Goal: Find specific page/section

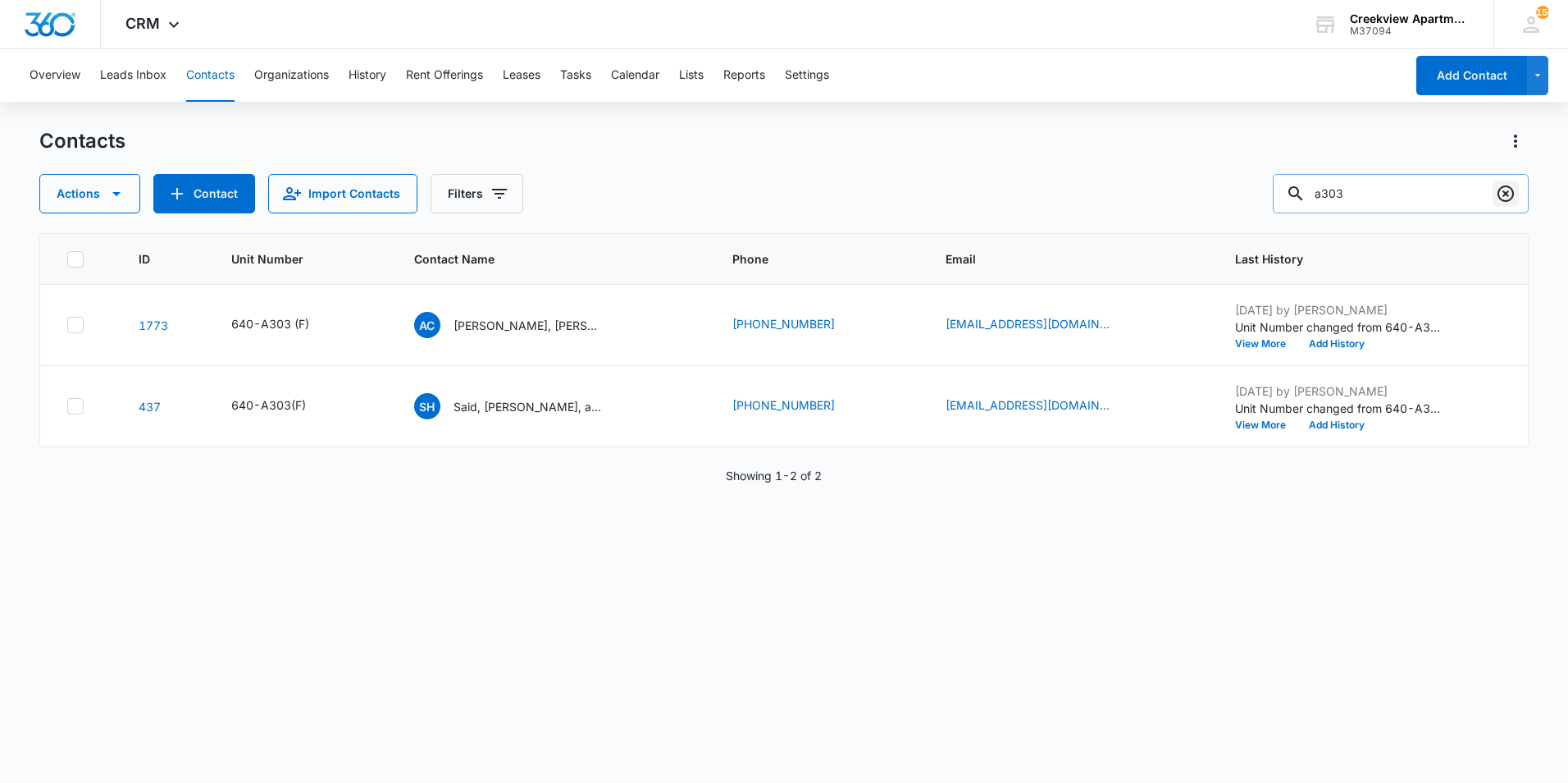
click at [1496, 197] on icon "Clear" at bounding box center [1506, 194] width 20 height 20
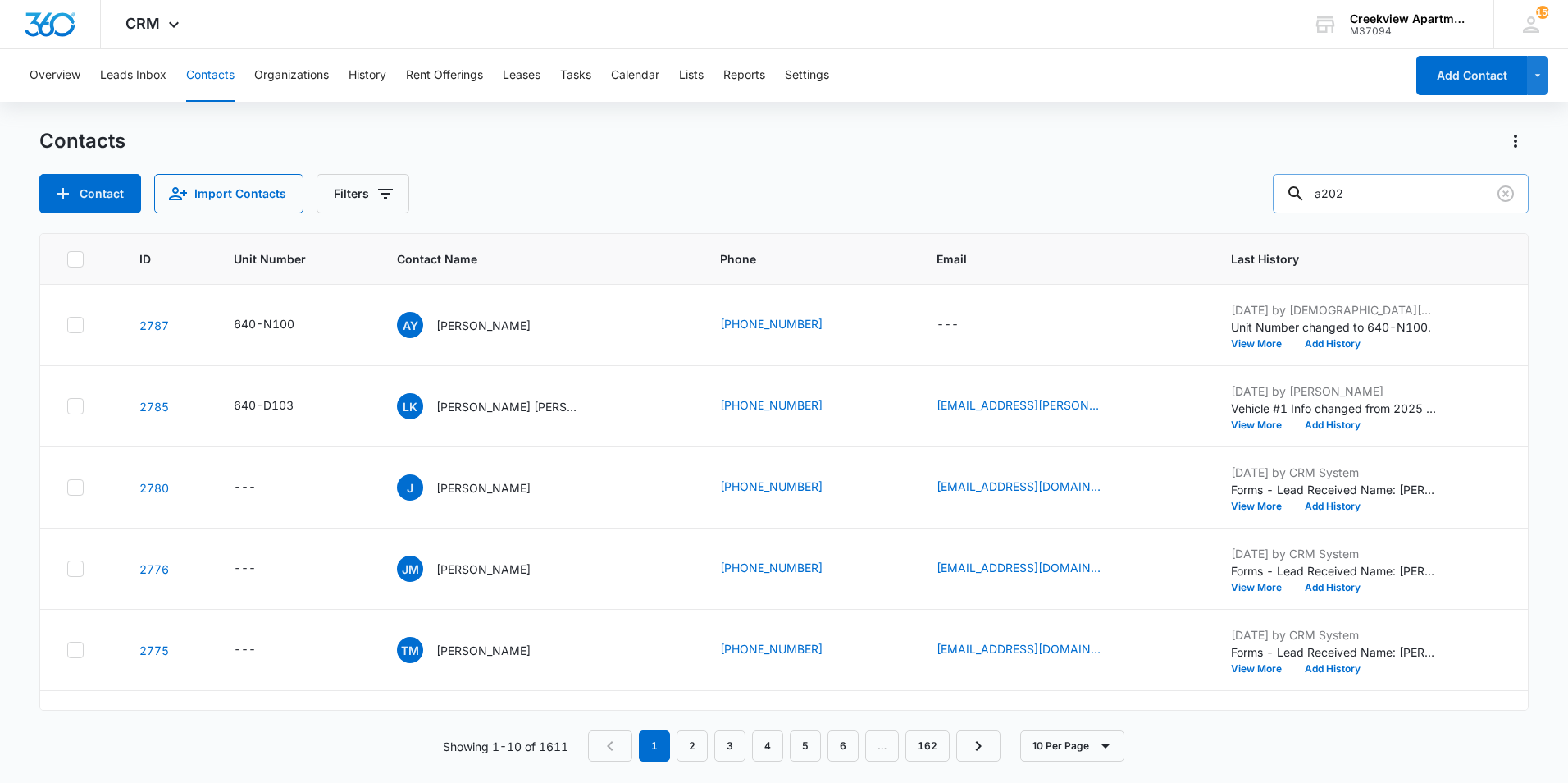
type input "a202"
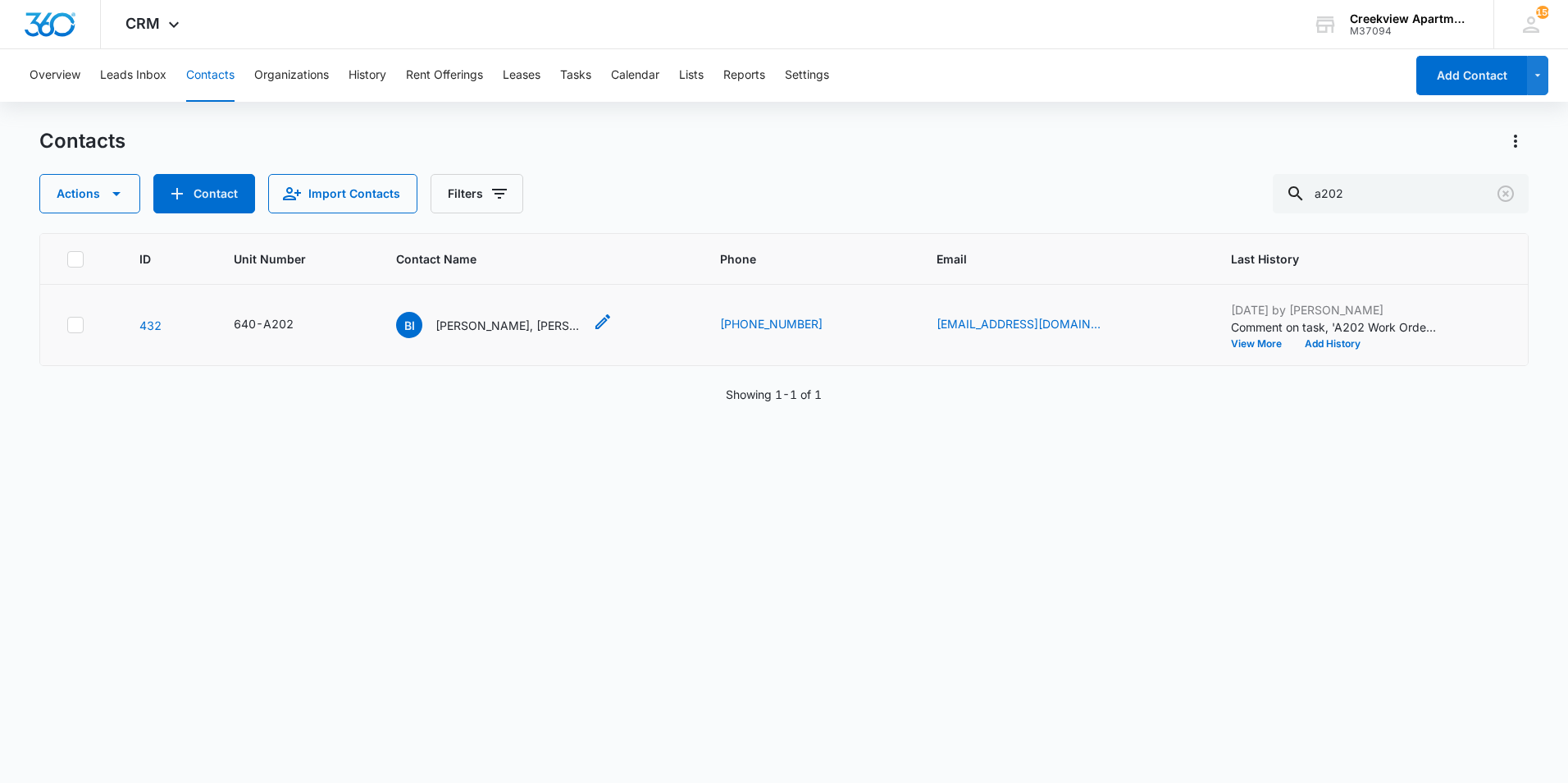
click at [504, 325] on p "[PERSON_NAME], [PERSON_NAME]" at bounding box center [509, 325] width 147 height 17
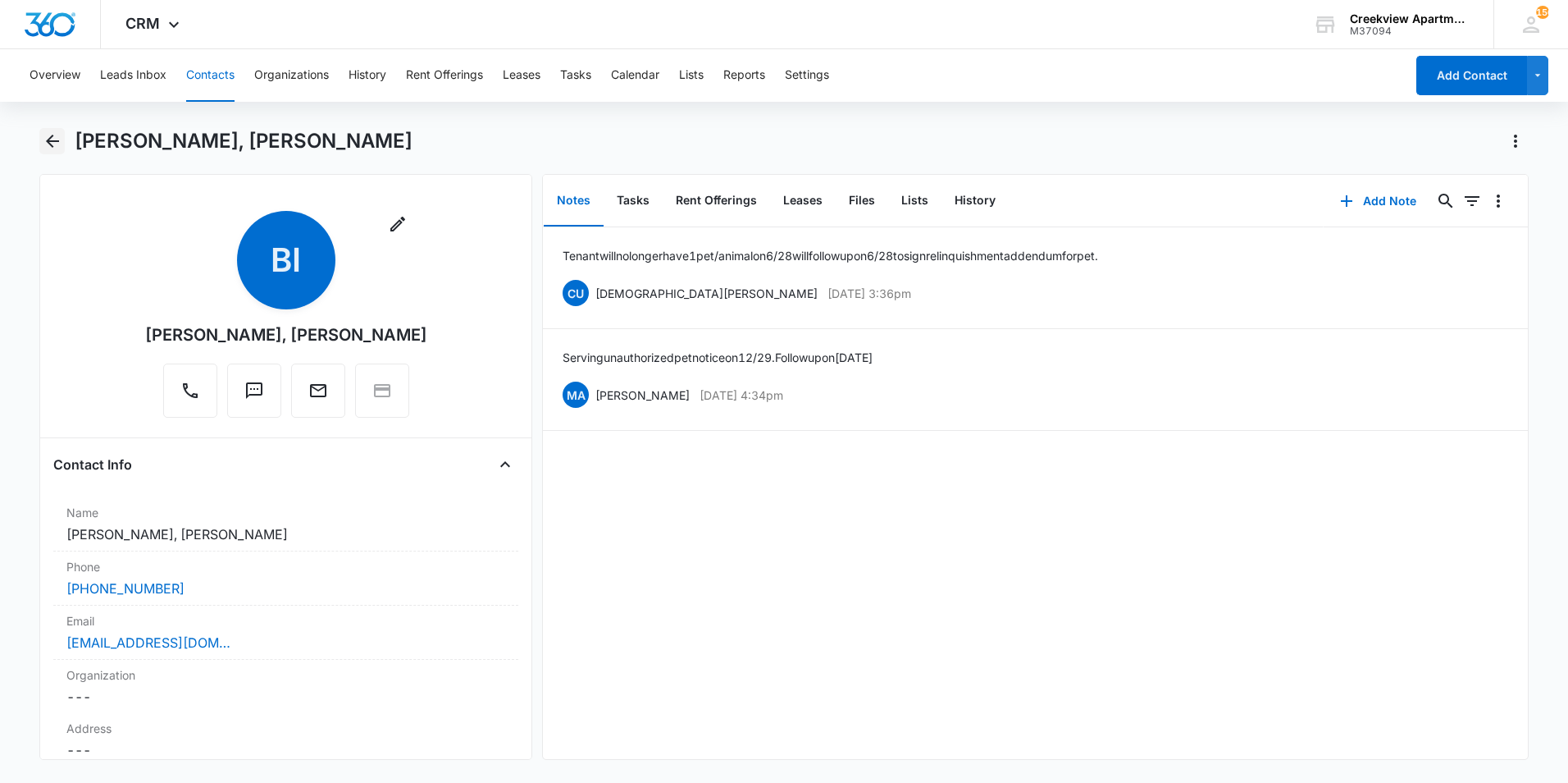
click at [52, 138] on icon "Back" at bounding box center [53, 141] width 20 height 20
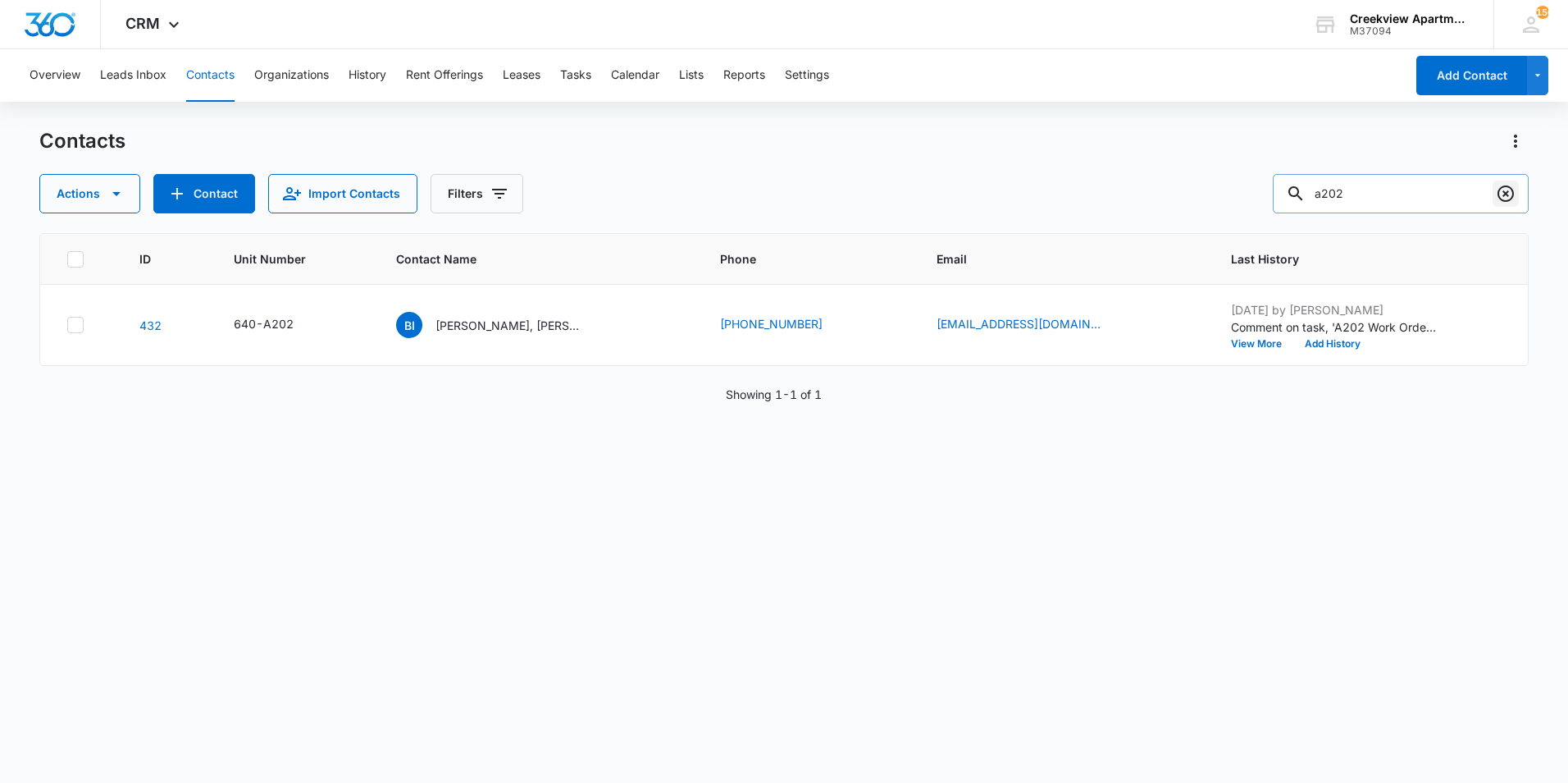
click at [1500, 191] on icon "Clear" at bounding box center [1506, 194] width 16 height 16
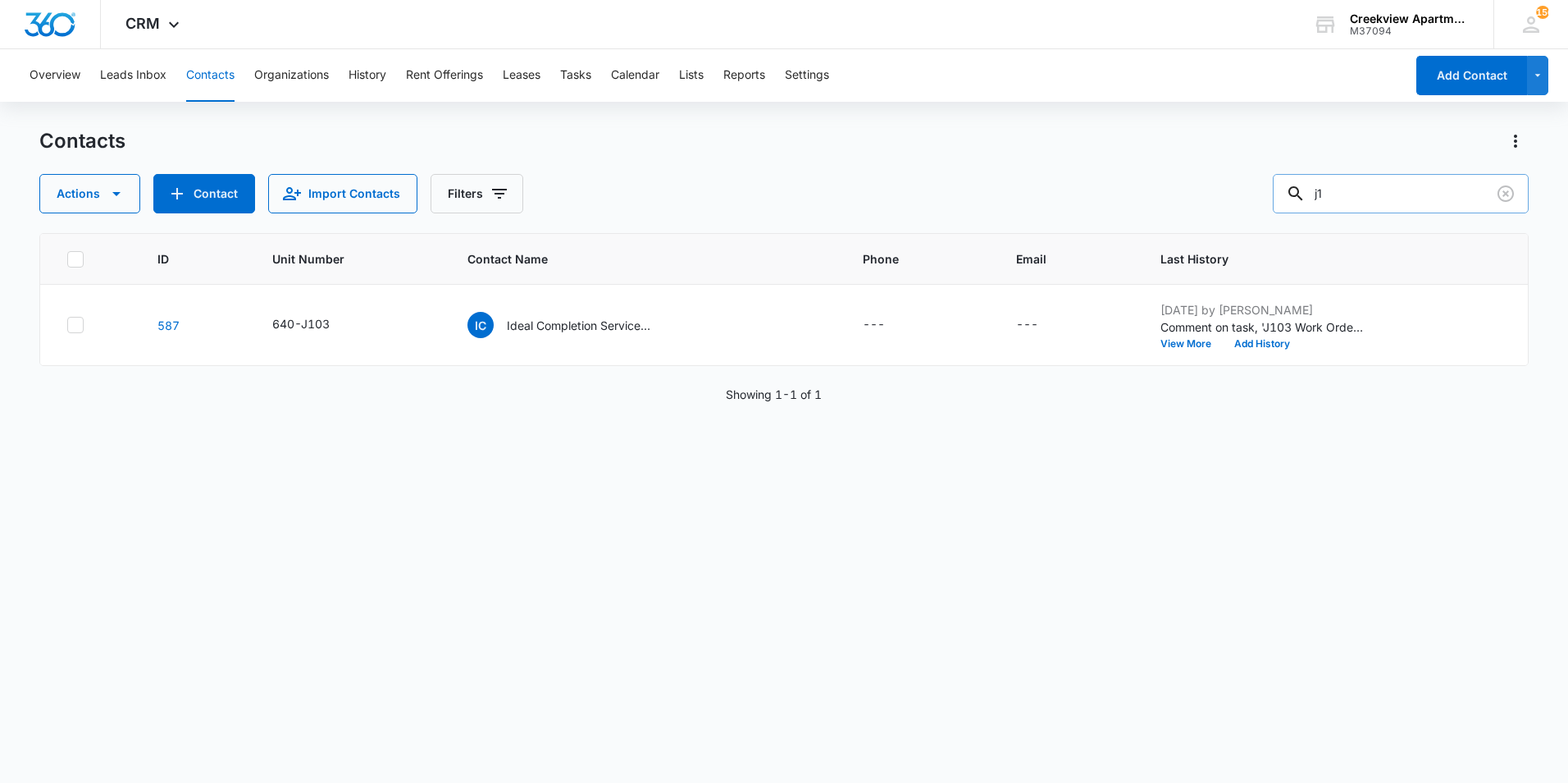
type input "j"
click at [222, 85] on button "Contacts" at bounding box center [210, 76] width 49 height 53
click at [204, 76] on button "Contacts" at bounding box center [210, 76] width 49 height 53
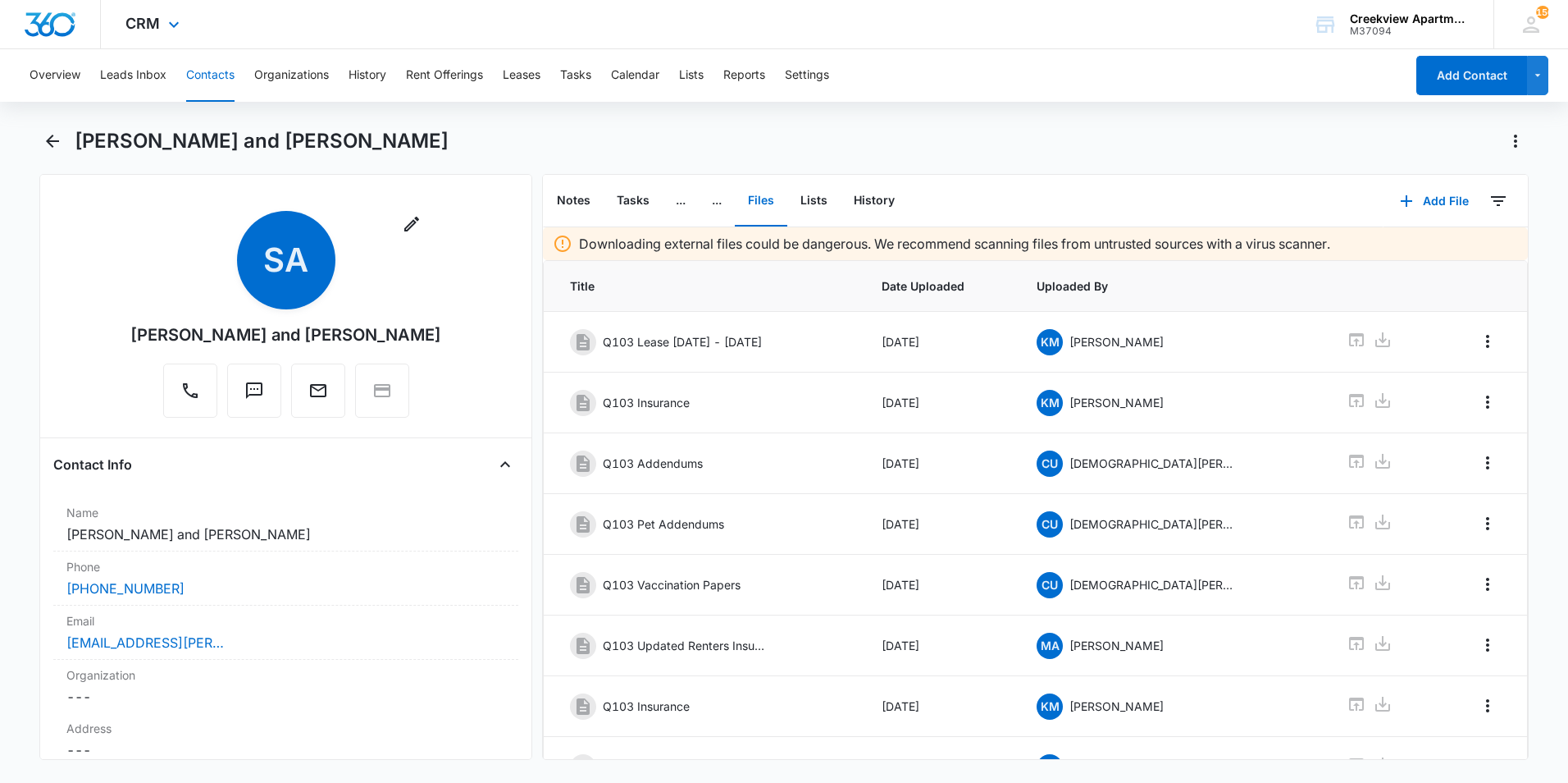
click at [493, 18] on div "CRM Apps Reputation Websites Forms CRM Email Social Content Ads Intelligence Fi…" at bounding box center [784, 25] width 1568 height 49
